Goal: Task Accomplishment & Management: Use online tool/utility

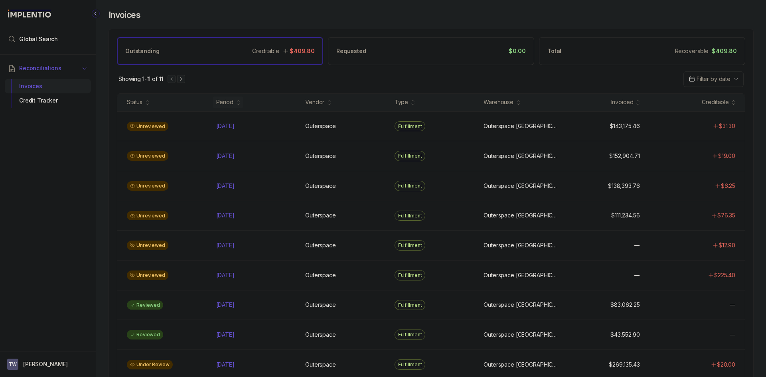
click at [41, 66] on span "Reconciliations" at bounding box center [40, 68] width 42 height 8
click at [45, 45] on li "Global Search" at bounding box center [48, 39] width 86 height 18
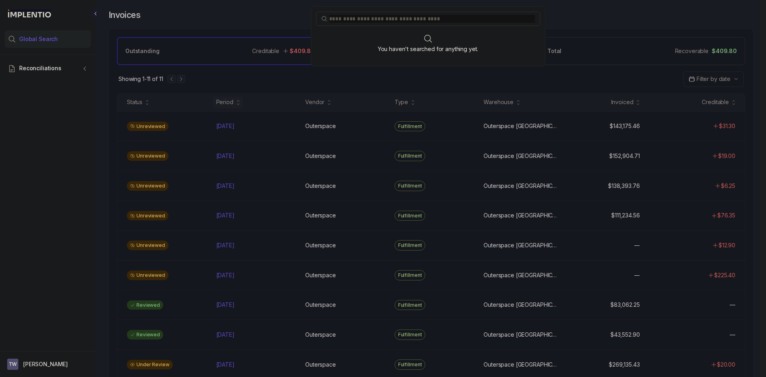
click at [391, 22] on input "search" at bounding box center [432, 19] width 206 height 8
type input "******"
click at [380, 53] on div "476056 (INV-01433)" at bounding box center [428, 50] width 215 height 8
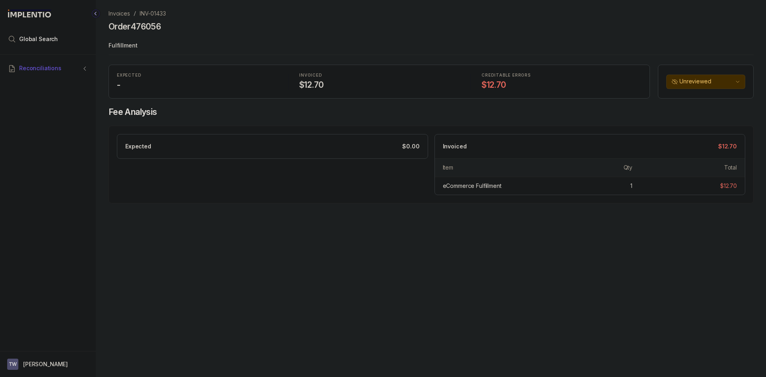
click at [125, 15] on p "Invoices" at bounding box center [120, 14] width 22 height 8
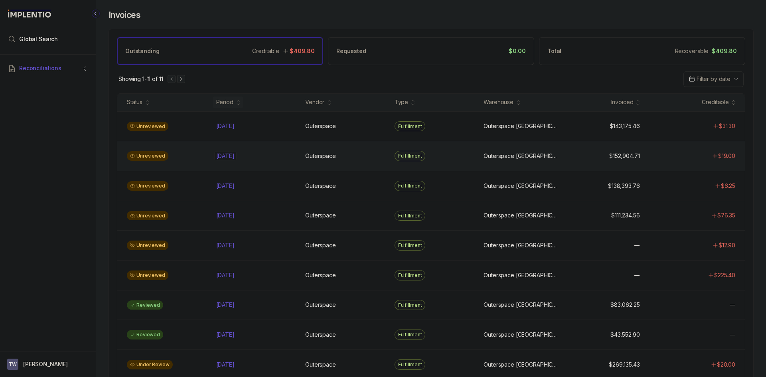
click at [234, 158] on div "[DATE] [DATE]" at bounding box center [225, 156] width 18 height 8
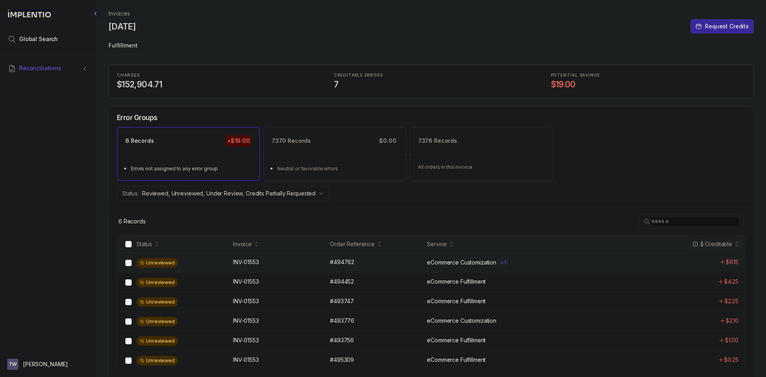
click at [287, 272] on div "Unreviewed INV-01553 INV-01553 #494762 #494762 eCommerce Customization + 1 $9.15" at bounding box center [431, 263] width 628 height 20
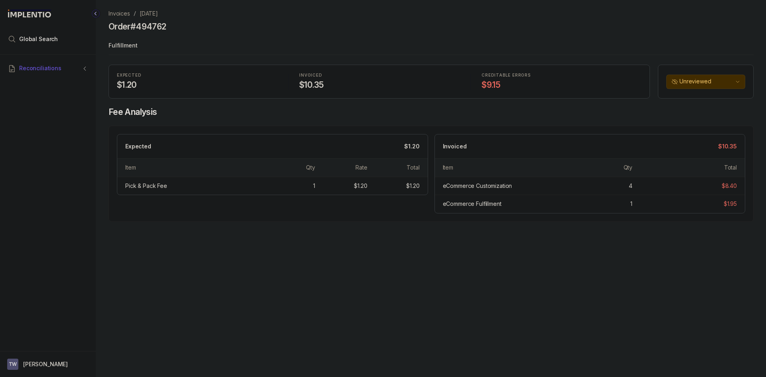
click at [155, 15] on p "[DATE]" at bounding box center [149, 14] width 18 height 8
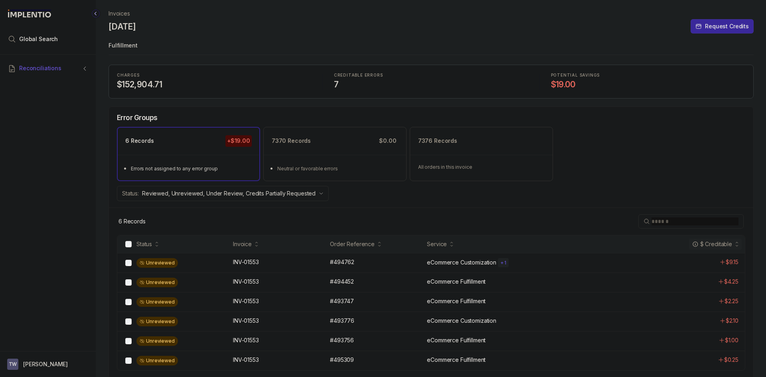
scroll to position [2, 0]
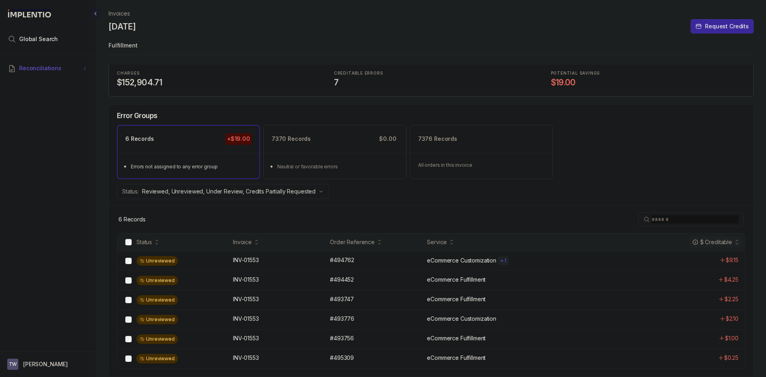
click at [45, 69] on span "Reconciliations" at bounding box center [40, 68] width 42 height 8
click at [44, 86] on div "Invoices" at bounding box center [47, 86] width 73 height 14
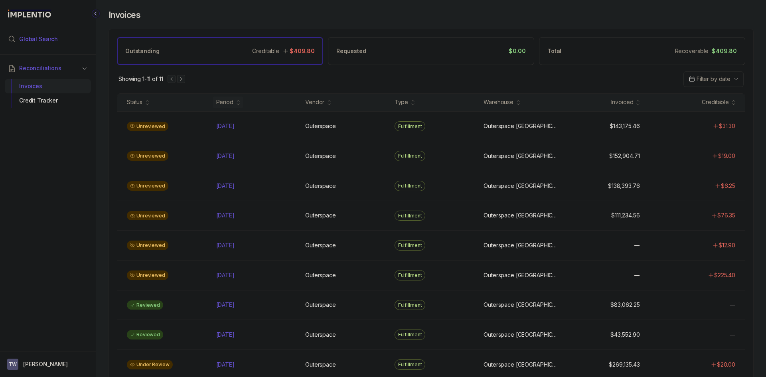
click at [68, 35] on li "Global Search" at bounding box center [48, 39] width 86 height 18
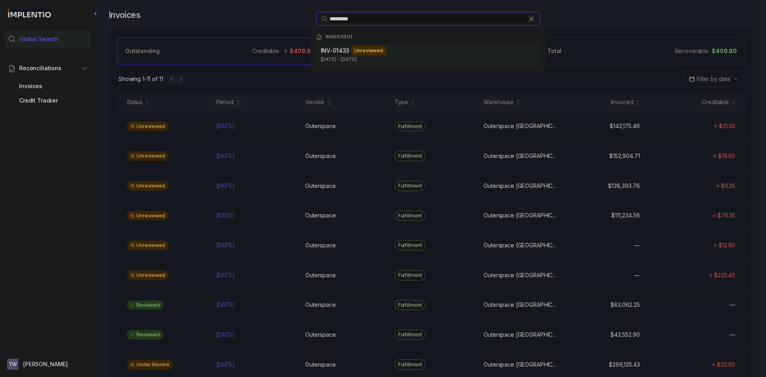
type input "*********"
click at [360, 49] on div "Unreviewed" at bounding box center [368, 51] width 35 height 10
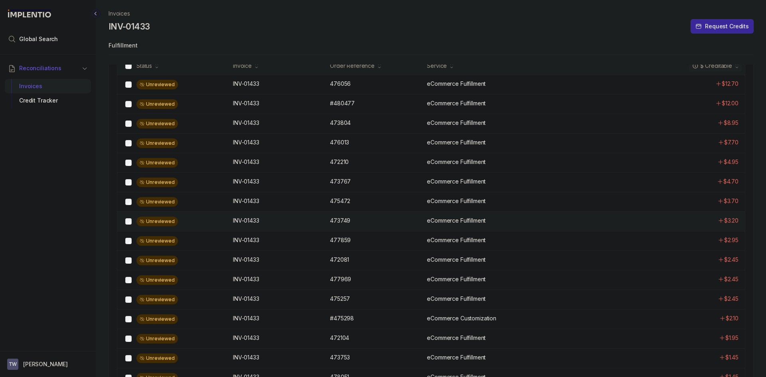
scroll to position [177, 0]
click at [281, 84] on div "INV-01433 INV-01433" at bounding box center [279, 85] width 92 height 8
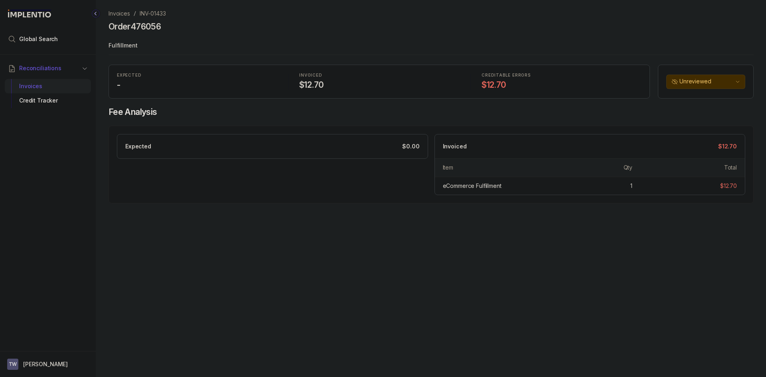
click at [146, 14] on p "INV-01433" at bounding box center [153, 14] width 26 height 8
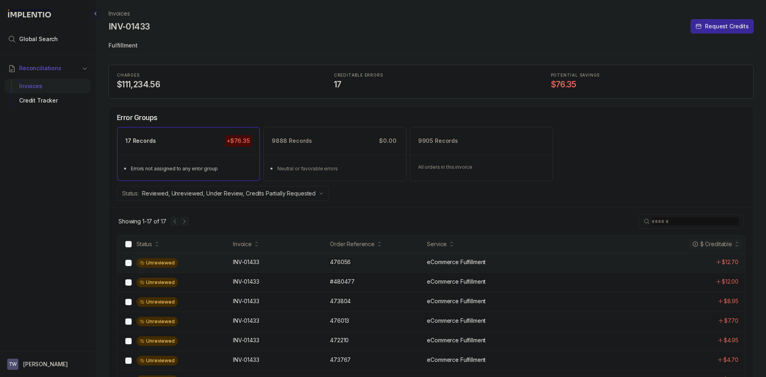
click at [350, 263] on p "476056" at bounding box center [340, 262] width 25 height 9
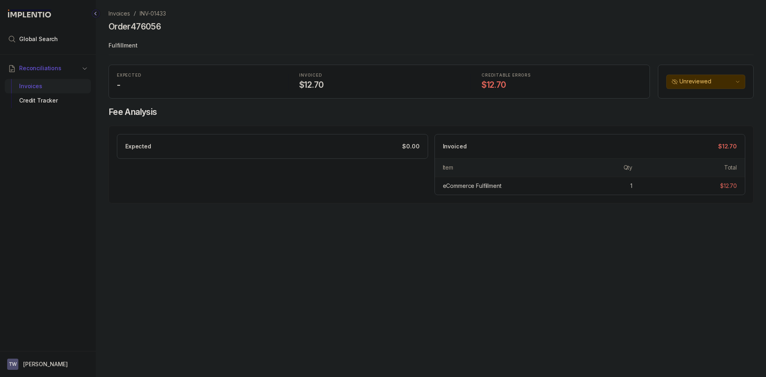
click at [146, 24] on h4 "Order 476056" at bounding box center [135, 26] width 52 height 11
copy h4 "476056"
click at [148, 13] on p "INV-01433" at bounding box center [153, 14] width 26 height 8
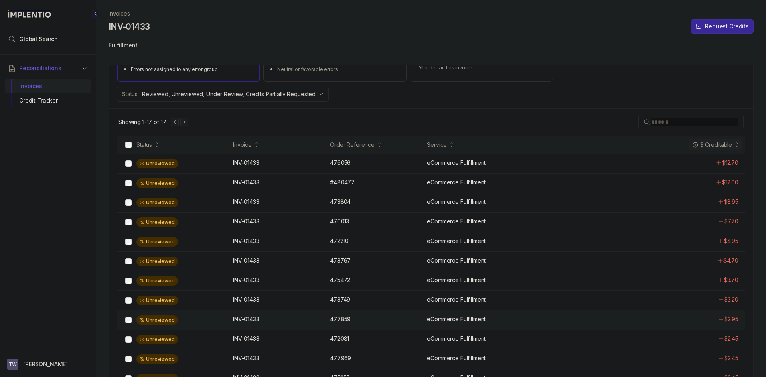
scroll to position [160, 0]
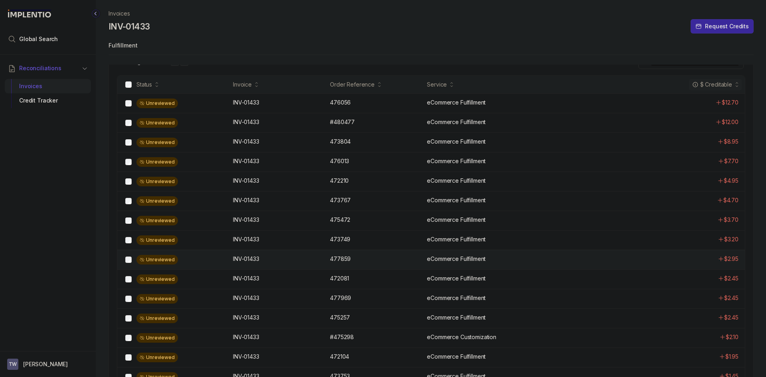
click at [220, 261] on div "Unreviewed" at bounding box center [182, 260] width 92 height 10
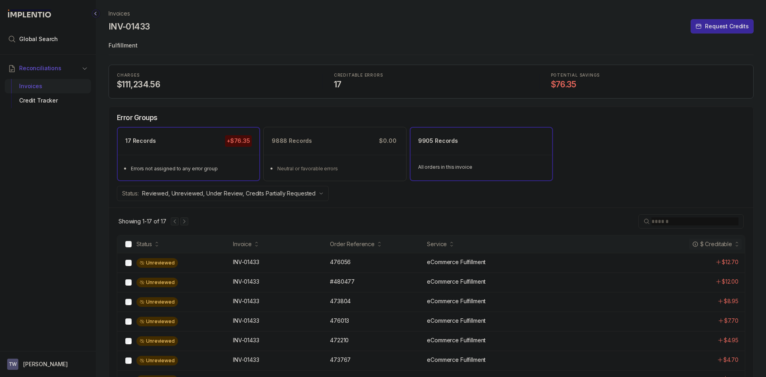
click at [419, 152] on div "9905 Records" at bounding box center [482, 141] width 142 height 27
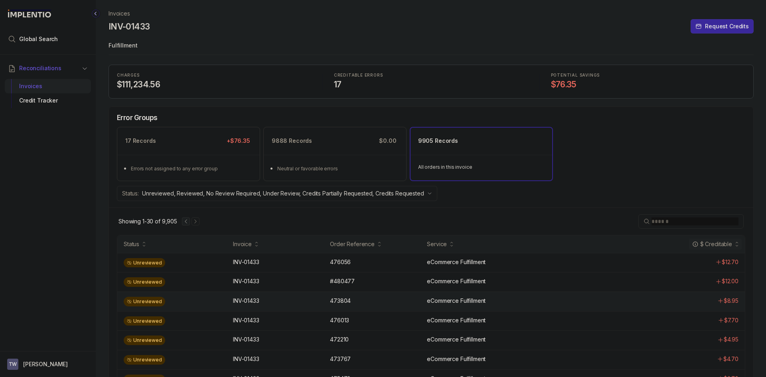
click at [194, 303] on div "Unreviewed" at bounding box center [176, 302] width 105 height 10
click at [731, 246] on div "$ Creditable" at bounding box center [712, 244] width 40 height 8
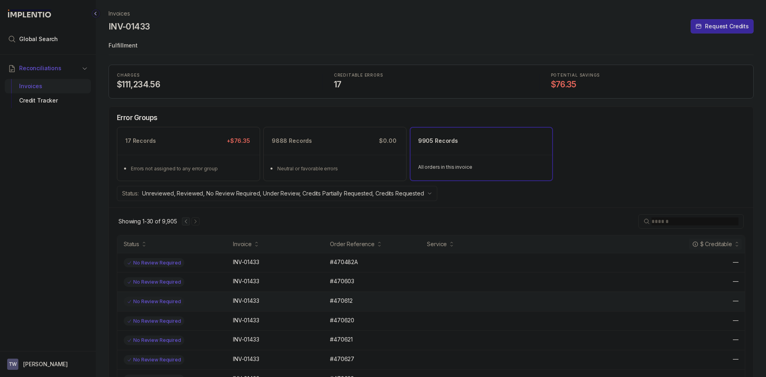
click at [335, 306] on div "No Review Required INV-01433 INV-01433 #470612 #470612 —" at bounding box center [431, 302] width 628 height 20
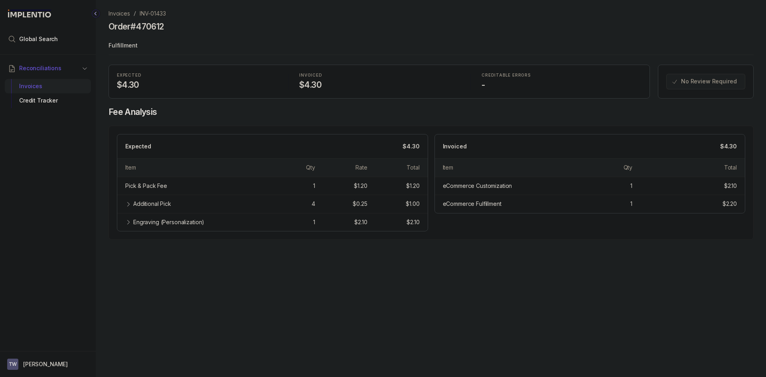
click at [148, 24] on h4 "Order #470612" at bounding box center [136, 26] width 55 height 11
drag, startPoint x: 131, startPoint y: 26, endPoint x: 166, endPoint y: 26, distance: 34.7
click at [166, 26] on div "Order #470612" at bounding box center [431, 28] width 645 height 14
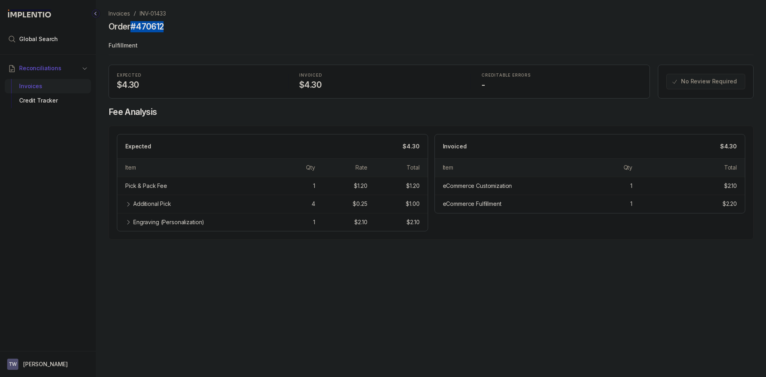
drag, startPoint x: 167, startPoint y: 26, endPoint x: 134, endPoint y: 30, distance: 33.8
click at [134, 30] on div "Order #470612" at bounding box center [431, 28] width 645 height 14
copy h4 "#470612"
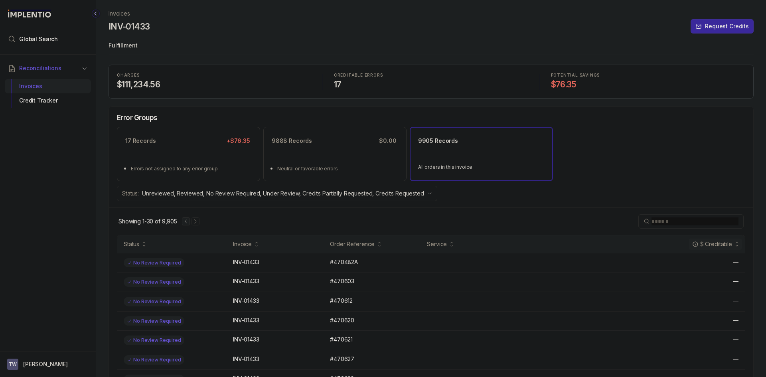
click at [731, 245] on div "$ Creditable" at bounding box center [712, 244] width 40 height 8
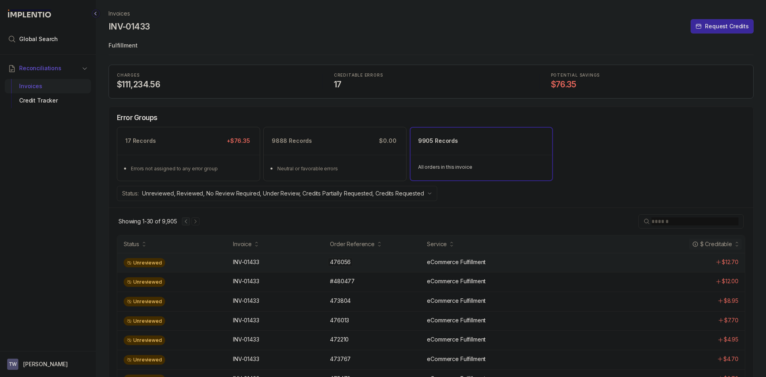
click at [331, 264] on div "476056 476056" at bounding box center [340, 262] width 21 height 8
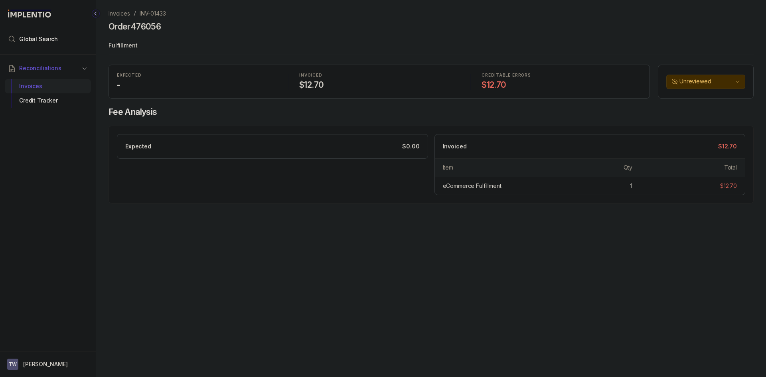
click at [157, 28] on h4 "Order 476056" at bounding box center [135, 26] width 52 height 11
copy h4 "476056"
click at [152, 13] on p "INV-01433" at bounding box center [153, 14] width 26 height 8
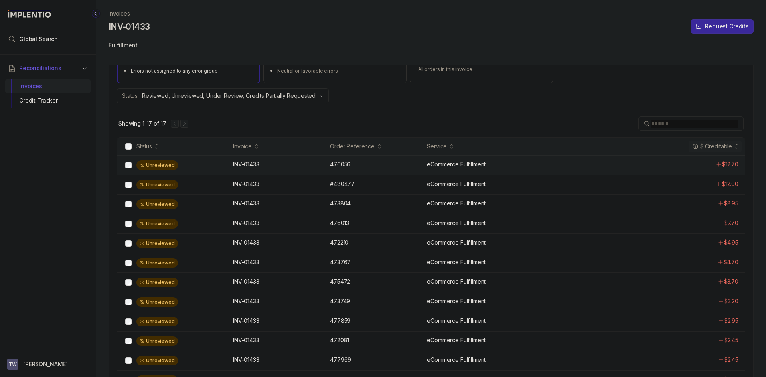
scroll to position [97, 0]
click at [346, 187] on p "#480477" at bounding box center [342, 184] width 29 height 9
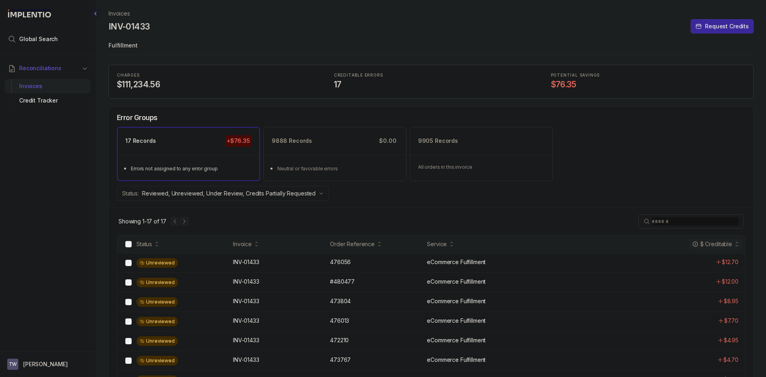
click at [673, 220] on input "search" at bounding box center [695, 222] width 87 height 8
click at [646, 196] on div "Status: Reviewed, Unreviewed, Under Review, Credits Partially Requested" at bounding box center [431, 193] width 645 height 15
click at [622, 196] on div "Status: Reviewed, Unreviewed, Under Review, Credits Partially Requested" at bounding box center [431, 193] width 645 height 15
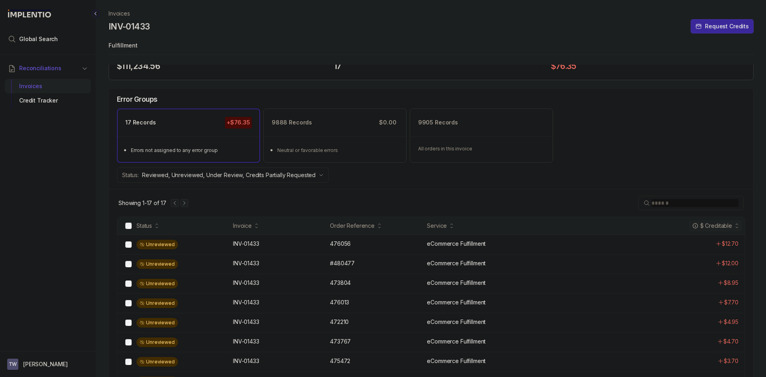
scroll to position [18, 0]
click at [572, 204] on div "Showing 1-17 of 17" at bounding box center [431, 204] width 645 height 28
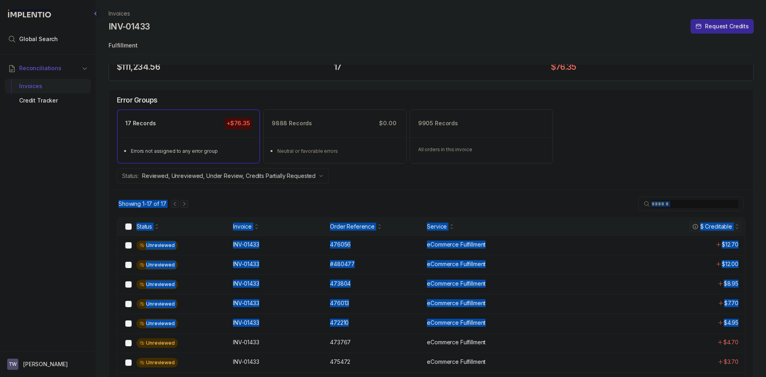
drag, startPoint x: 623, startPoint y: 184, endPoint x: 754, endPoint y: 319, distance: 187.4
click at [754, 319] on div "Error Groups 17 Records +$76.35 Errors not assigned to any error group 9888 Rec…" at bounding box center [431, 333] width 645 height 488
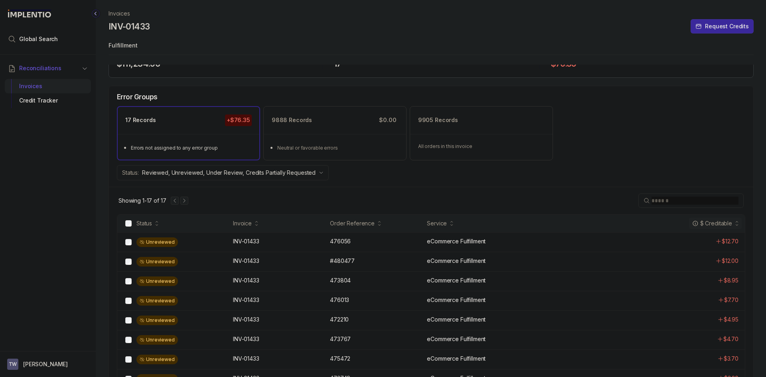
scroll to position [0, 0]
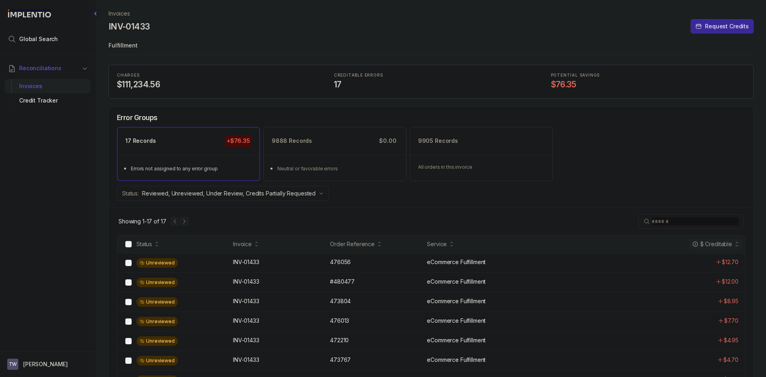
click at [757, 184] on div "Invoices INV-01433 Request Credits Fulfillment CHARGES $111,234.56 CREDITABLE E…" at bounding box center [428, 188] width 665 height 377
drag, startPoint x: 746, startPoint y: 213, endPoint x: 667, endPoint y: 271, distance: 98.5
click at [687, 289] on div "Error Groups 17 Records +$76.35 Errors not assigned to any error group 9888 Rec…" at bounding box center [431, 351] width 645 height 488
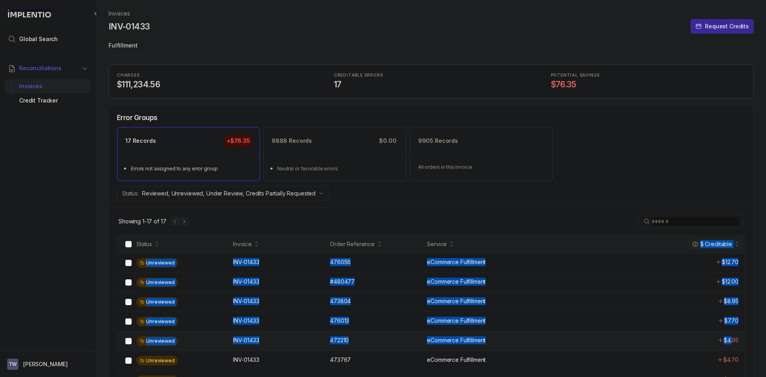
drag, startPoint x: 650, startPoint y: 246, endPoint x: 732, endPoint y: 341, distance: 125.4
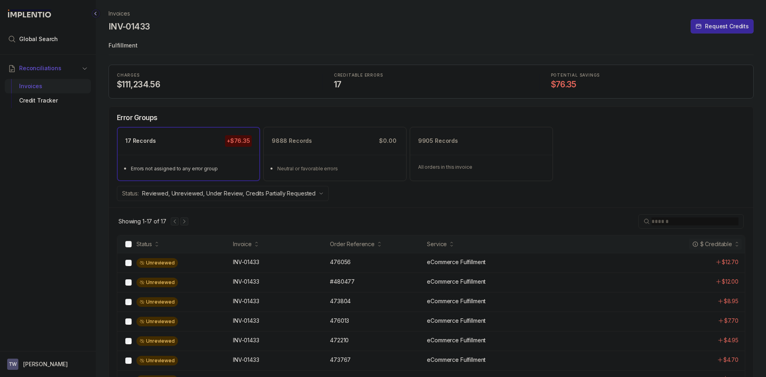
click at [670, 243] on div "$ Creditable" at bounding box center [693, 244] width 92 height 11
